Goal: Information Seeking & Learning: Learn about a topic

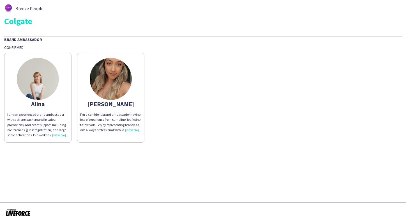
click at [46, 79] on img at bounding box center [38, 79] width 42 height 42
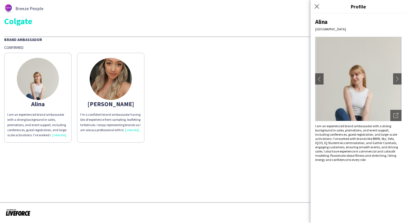
click at [113, 86] on img at bounding box center [111, 79] width 42 height 42
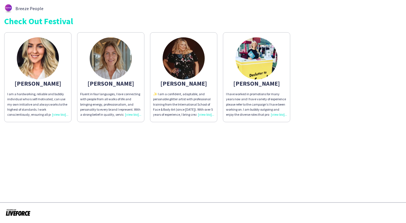
click at [248, 60] on img at bounding box center [256, 58] width 42 height 42
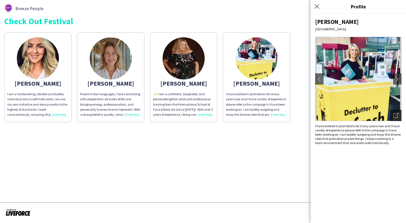
click at [397, 118] on app-icon "Open photos pop-in" at bounding box center [395, 115] width 5 height 5
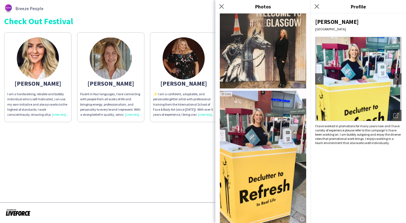
scroll to position [540, 0]
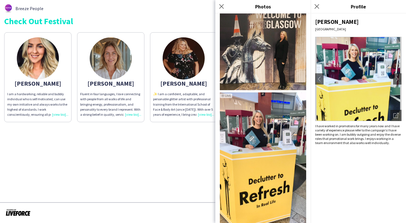
click at [179, 161] on app-share-pages "Breeze People Check Out Festival Cheri I am a hardworking, reliable and bubbly …" at bounding box center [203, 111] width 406 height 223
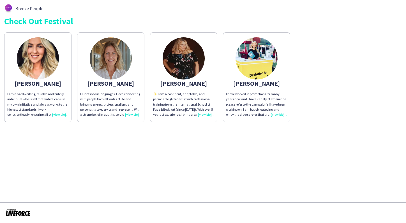
click at [189, 58] on img at bounding box center [184, 58] width 42 height 42
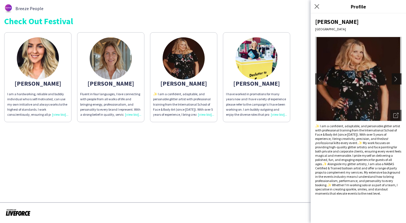
click at [396, 78] on app-icon "chevron-right" at bounding box center [397, 78] width 8 height 5
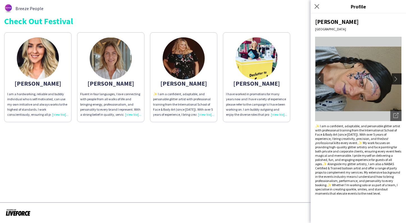
click at [397, 80] on app-icon "chevron-right" at bounding box center [397, 78] width 8 height 5
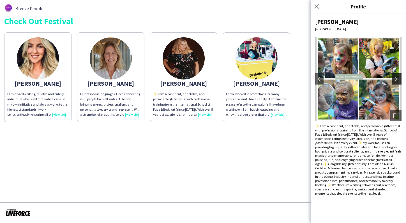
click at [396, 79] on app-icon "chevron-right" at bounding box center [397, 78] width 8 height 5
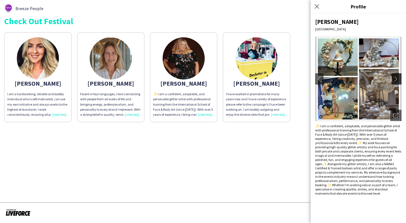
click at [396, 79] on app-icon "chevron-right" at bounding box center [397, 78] width 8 height 5
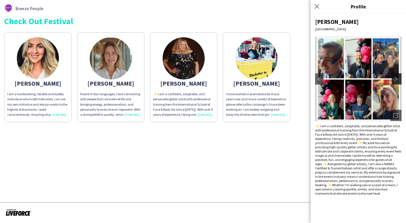
click at [396, 79] on app-icon "chevron-right" at bounding box center [397, 78] width 8 height 5
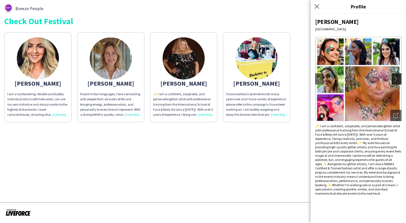
click at [396, 79] on app-icon "chevron-right" at bounding box center [397, 78] width 8 height 5
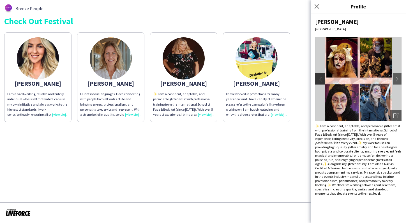
click at [323, 78] on button "chevron-left" at bounding box center [319, 78] width 11 height 11
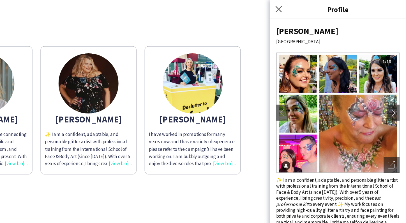
scroll to position [0, 0]
click at [393, 79] on app-icon "chevron-right" at bounding box center [397, 78] width 8 height 5
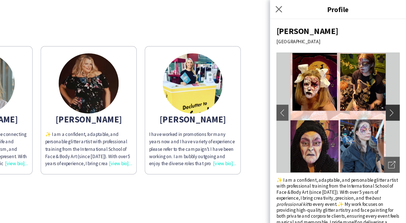
click at [393, 79] on app-icon "chevron-right" at bounding box center [397, 78] width 8 height 5
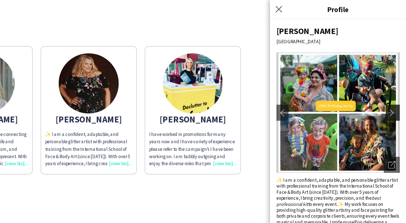
click at [393, 79] on app-icon "chevron-right" at bounding box center [397, 78] width 8 height 5
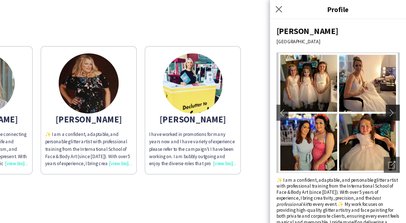
click at [393, 79] on app-icon "chevron-right" at bounding box center [397, 78] width 8 height 5
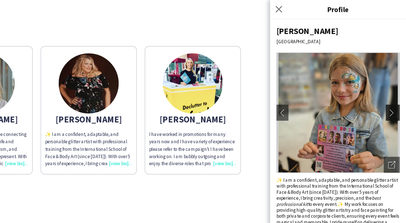
click at [393, 79] on app-icon "chevron-right" at bounding box center [397, 78] width 8 height 5
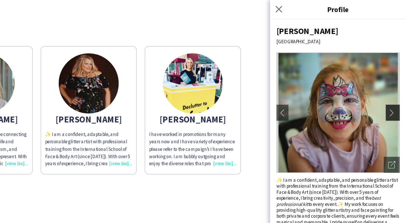
click at [393, 79] on app-icon "chevron-right" at bounding box center [397, 78] width 8 height 5
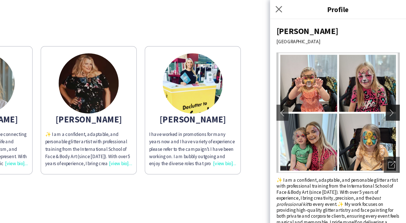
click at [393, 79] on app-icon "chevron-right" at bounding box center [397, 78] width 8 height 5
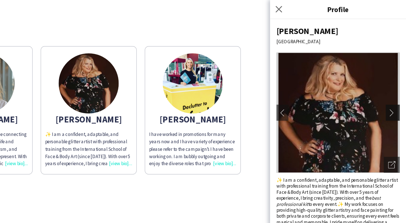
click at [393, 79] on app-icon "chevron-right" at bounding box center [397, 78] width 8 height 5
